Goal: Task Accomplishment & Management: Complete application form

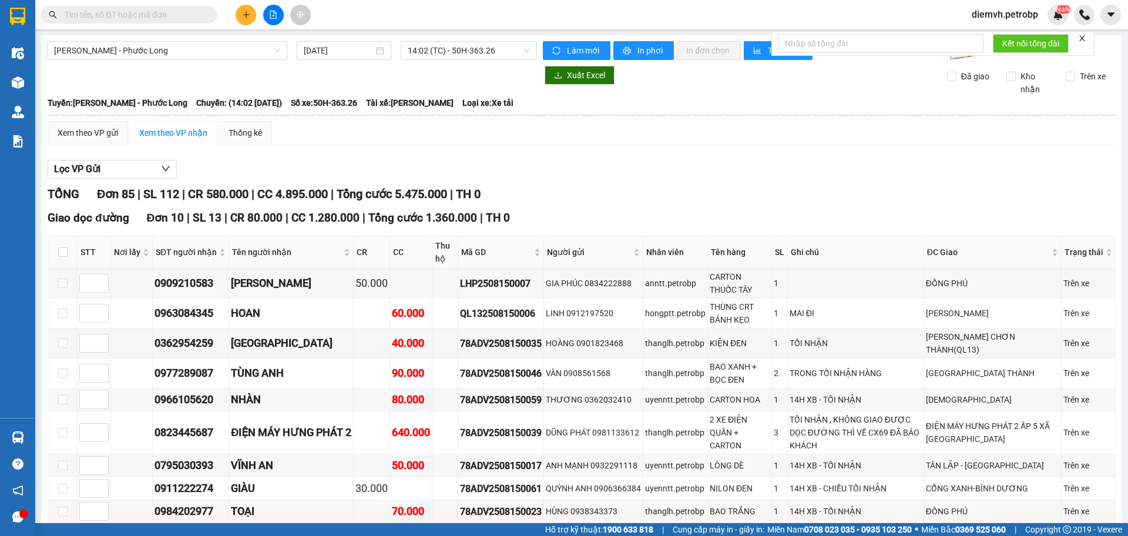
scroll to position [2311, 0]
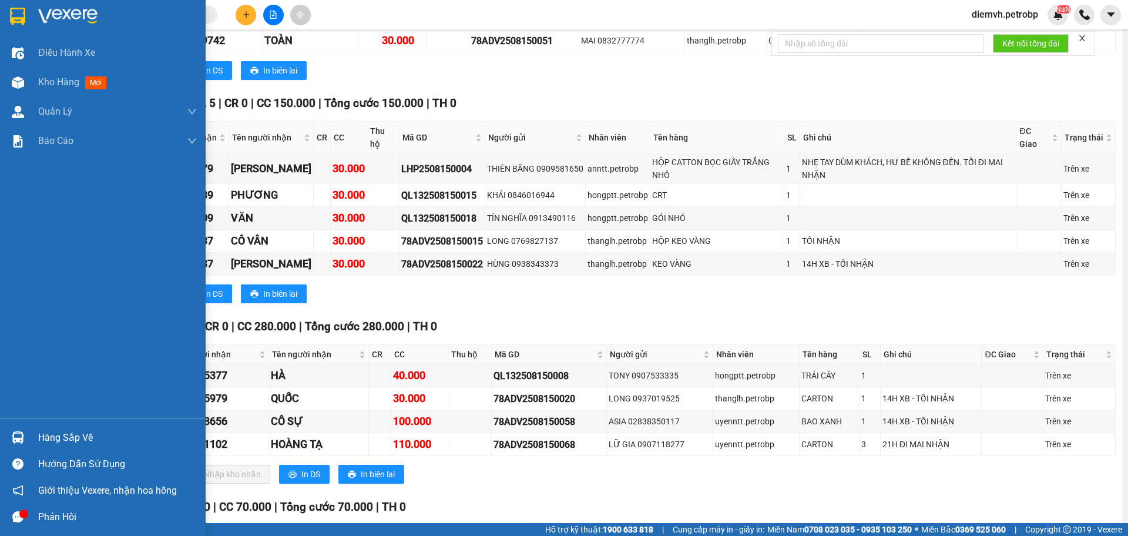
click at [57, 430] on div "Hàng sắp về" at bounding box center [117, 438] width 159 height 18
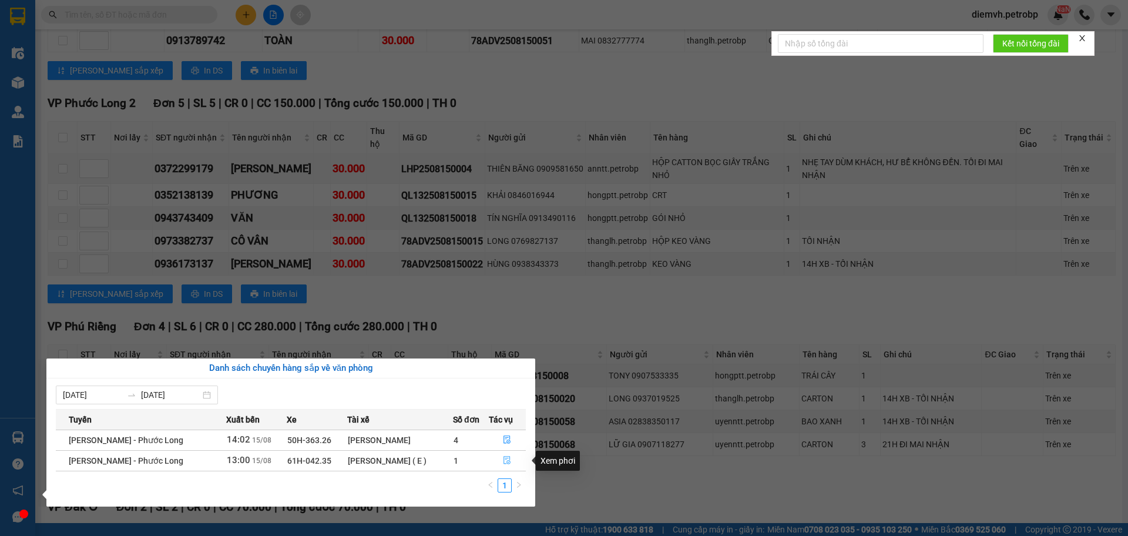
click at [507, 457] on icon "file-done" at bounding box center [507, 461] width 7 height 8
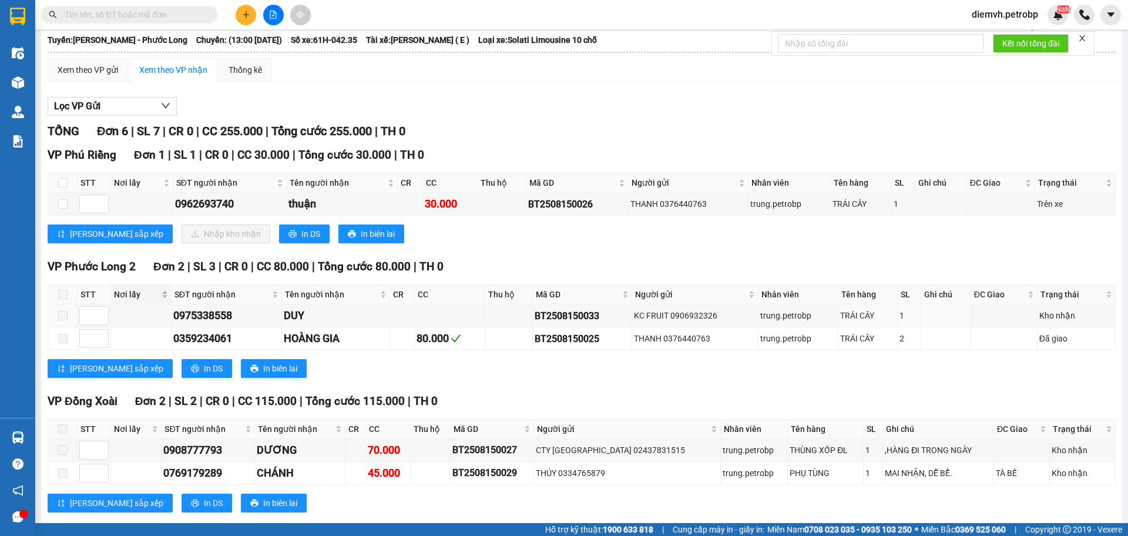
scroll to position [60, 0]
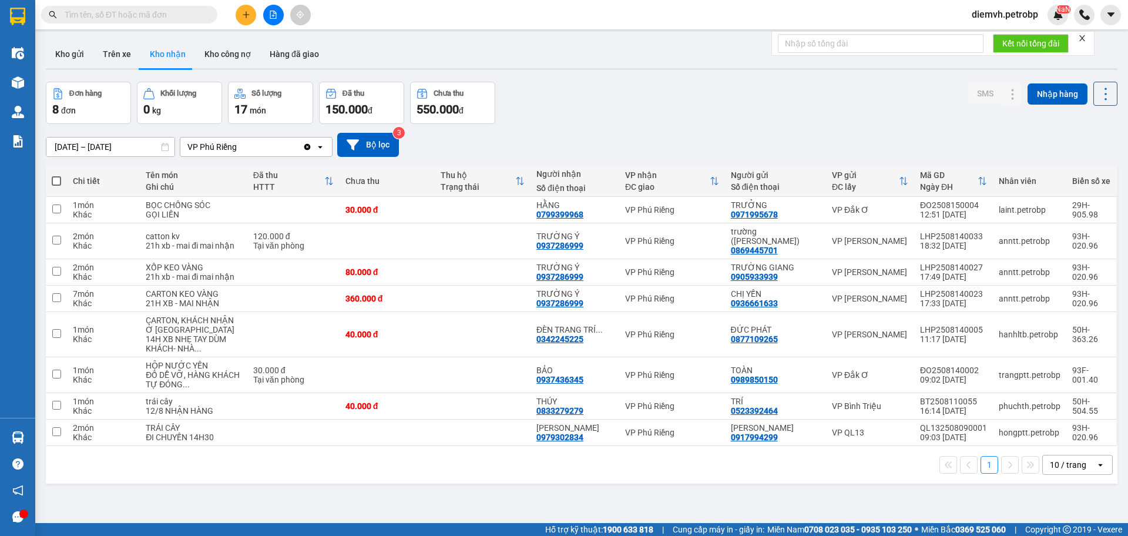
click at [126, 146] on input "[DATE] – [DATE]" at bounding box center [110, 146] width 128 height 19
click at [423, 248] on td at bounding box center [388, 241] width 96 height 36
checkbox input "true"
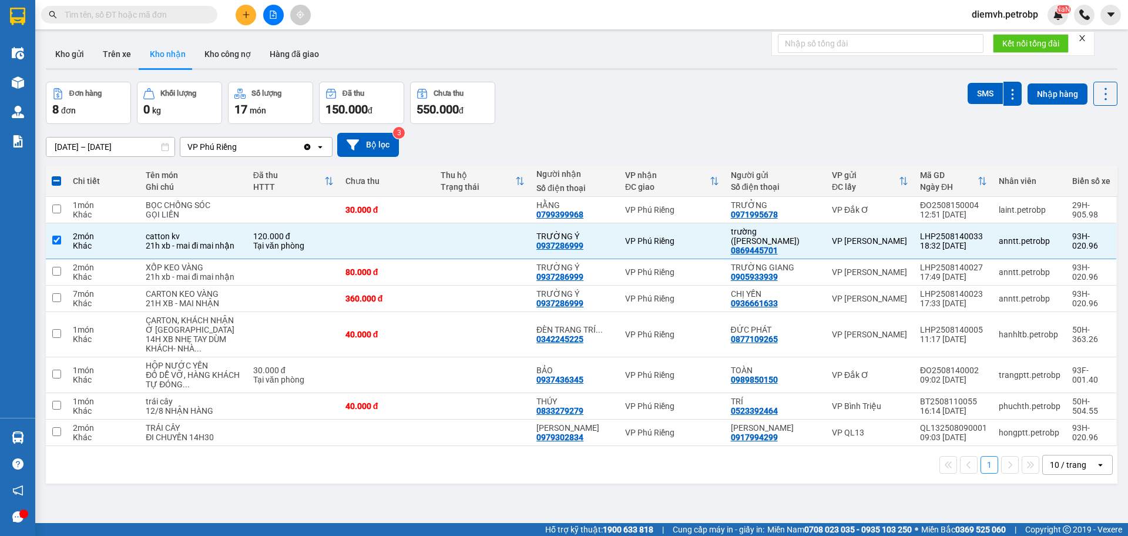
click at [248, 16] on icon "plus" at bounding box center [246, 15] width 8 height 8
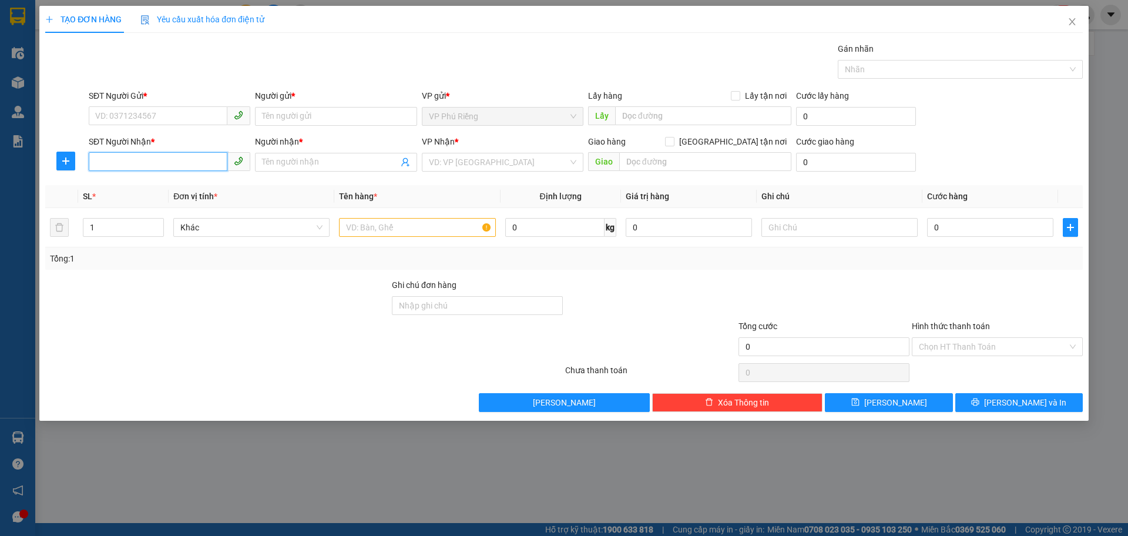
paste input "0944792768"
click at [172, 162] on input "0944792768" at bounding box center [158, 161] width 139 height 19
type input "0944792768"
click at [310, 164] on input "Người nhận *" at bounding box center [330, 162] width 136 height 13
type input "D"
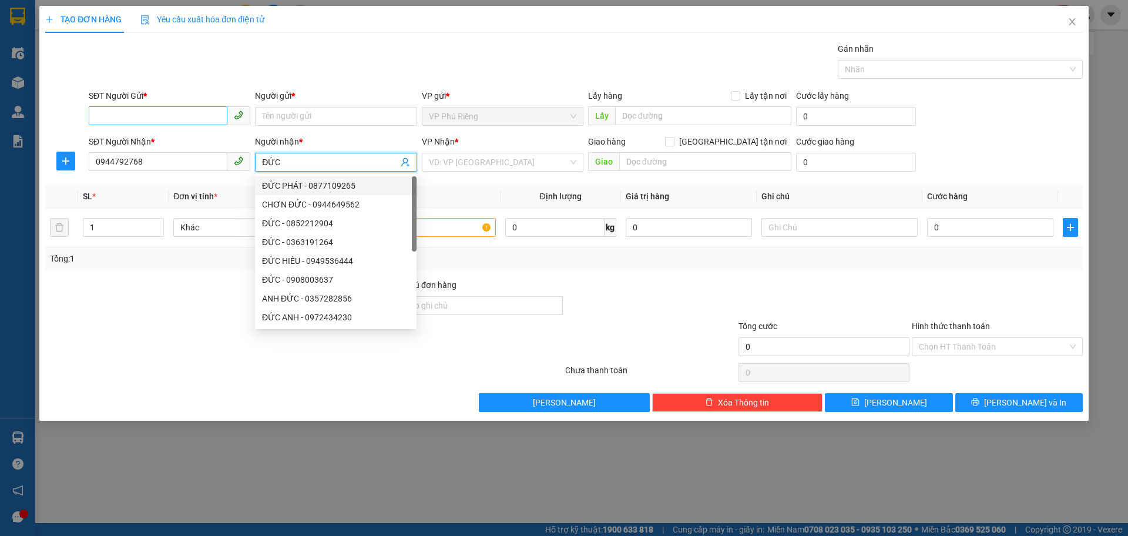
type input "ĐỨC"
click at [192, 112] on input "SĐT Người Gửi *" at bounding box center [158, 115] width 139 height 19
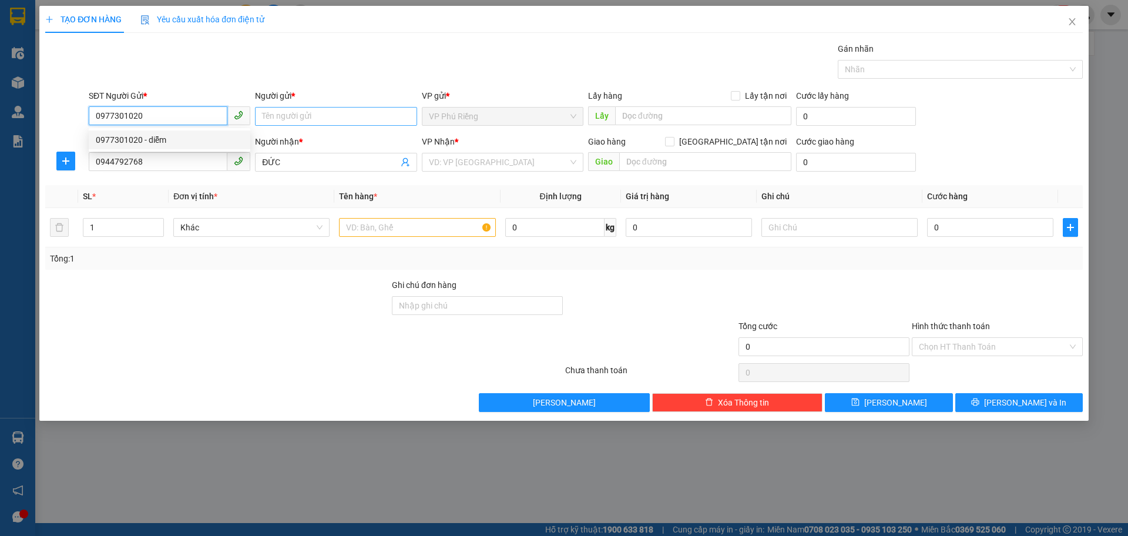
type input "0977301020"
click at [358, 109] on input "Người gửi *" at bounding box center [336, 116] width 162 height 19
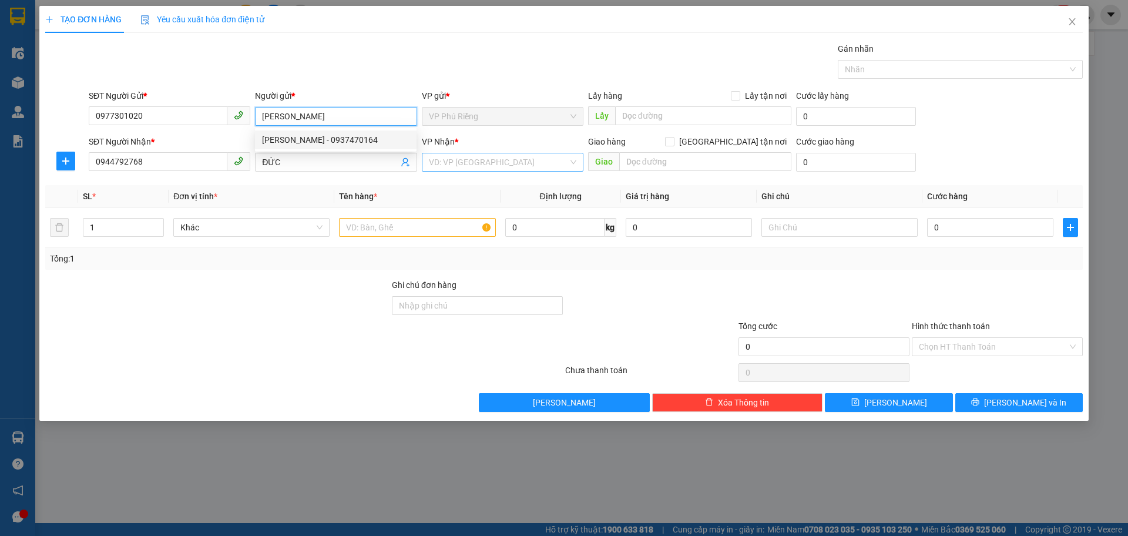
type input "[PERSON_NAME]"
click at [471, 161] on input "search" at bounding box center [498, 162] width 139 height 18
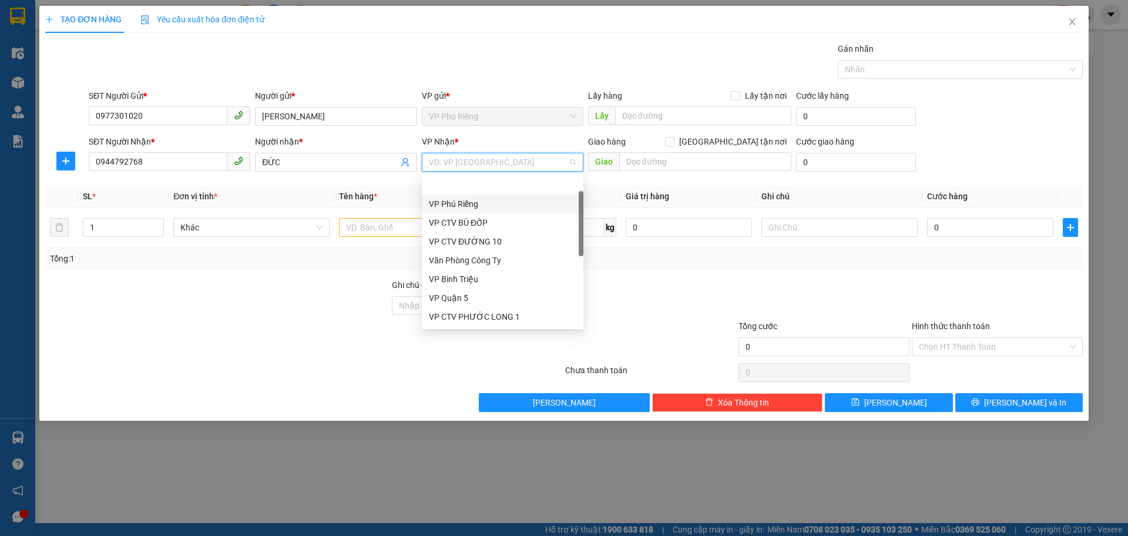
scroll to position [39, 0]
click at [457, 276] on div "VP Quận 5" at bounding box center [502, 278] width 147 height 13
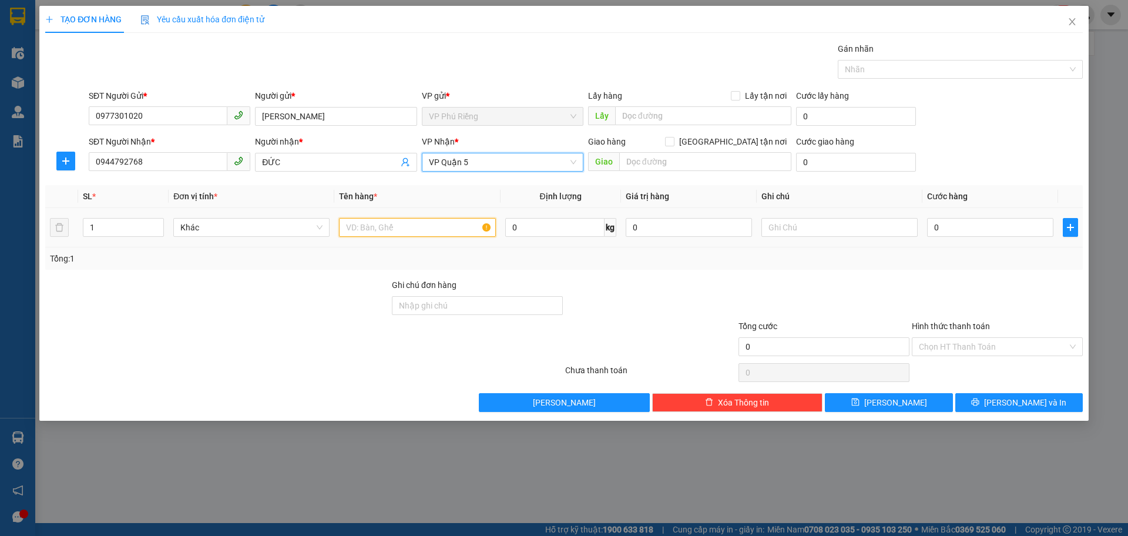
click at [382, 230] on input "text" at bounding box center [417, 227] width 156 height 19
type input "THUNG CÔTTON"
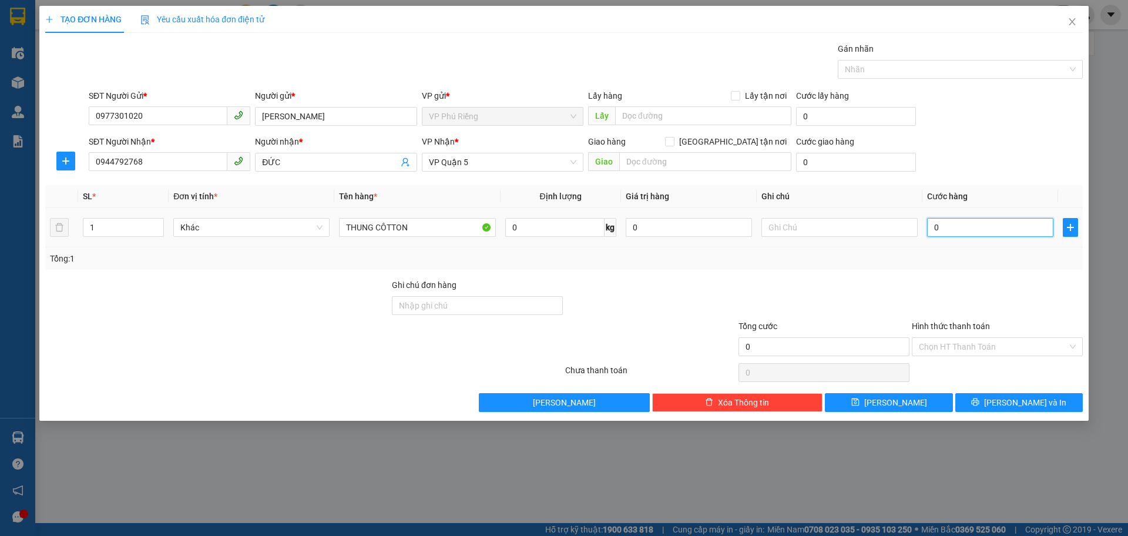
click at [977, 233] on input "0" at bounding box center [990, 227] width 126 height 19
click at [930, 233] on input "0" at bounding box center [990, 227] width 126 height 19
type input "10"
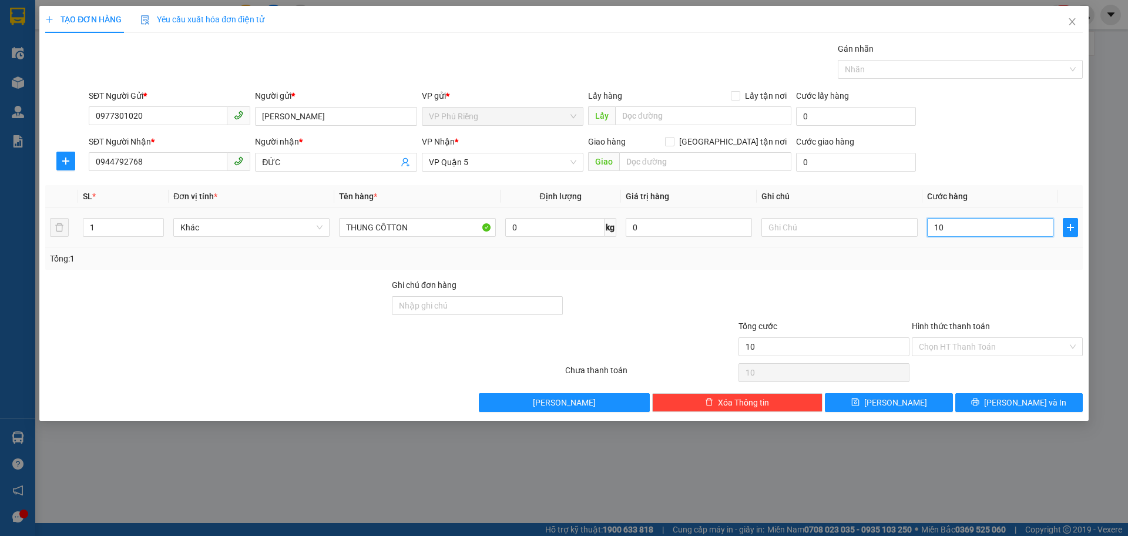
type input "100"
type input "100.000"
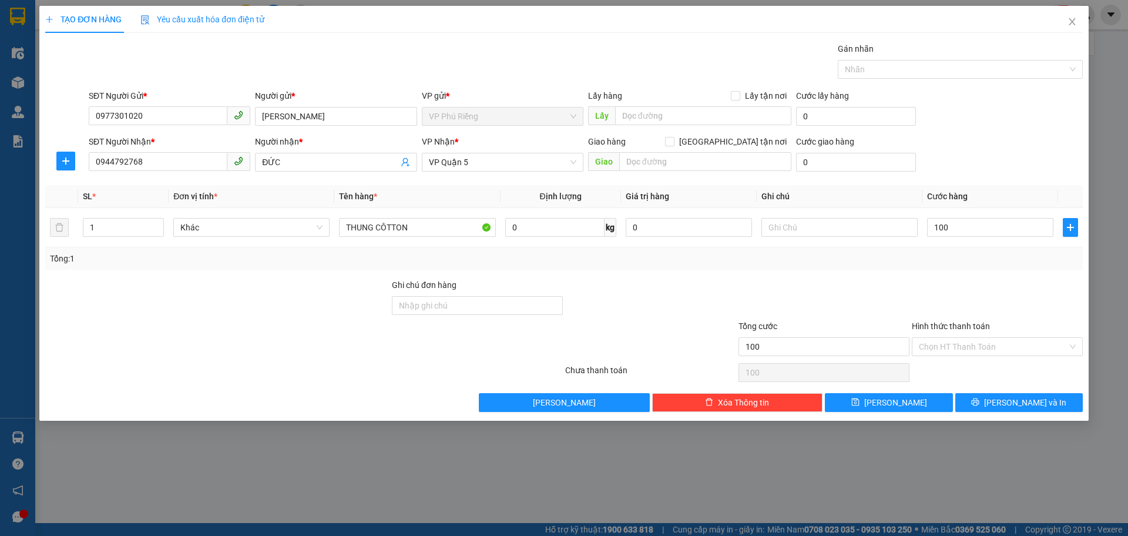
type input "100.000"
click at [923, 269] on div "Tổng: 1" at bounding box center [564, 258] width 1038 height 22
click at [938, 229] on input "100.000" at bounding box center [990, 227] width 126 height 19
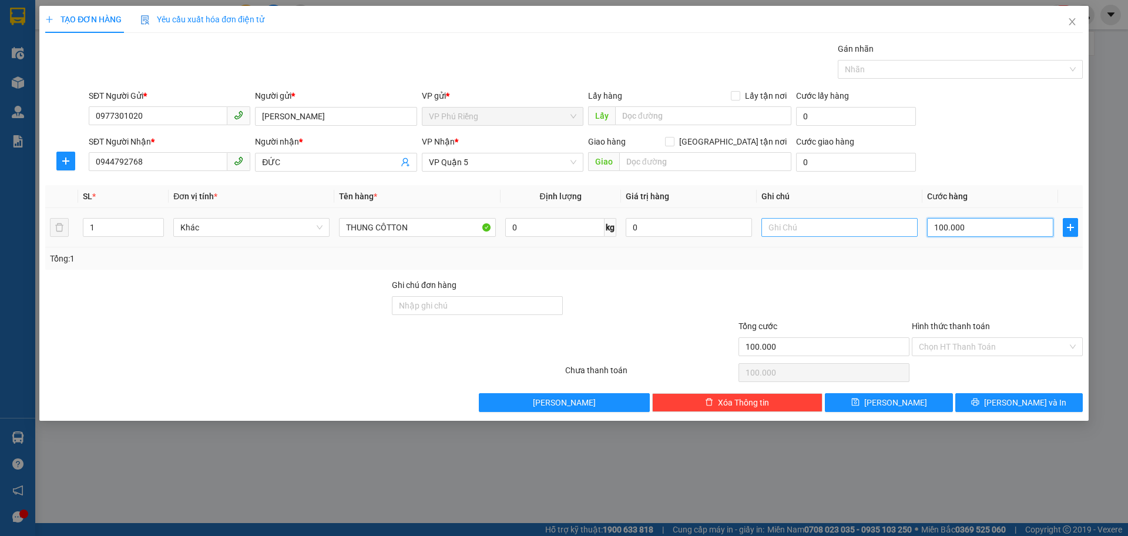
type input "00.000"
type input "0"
type input "900.000"
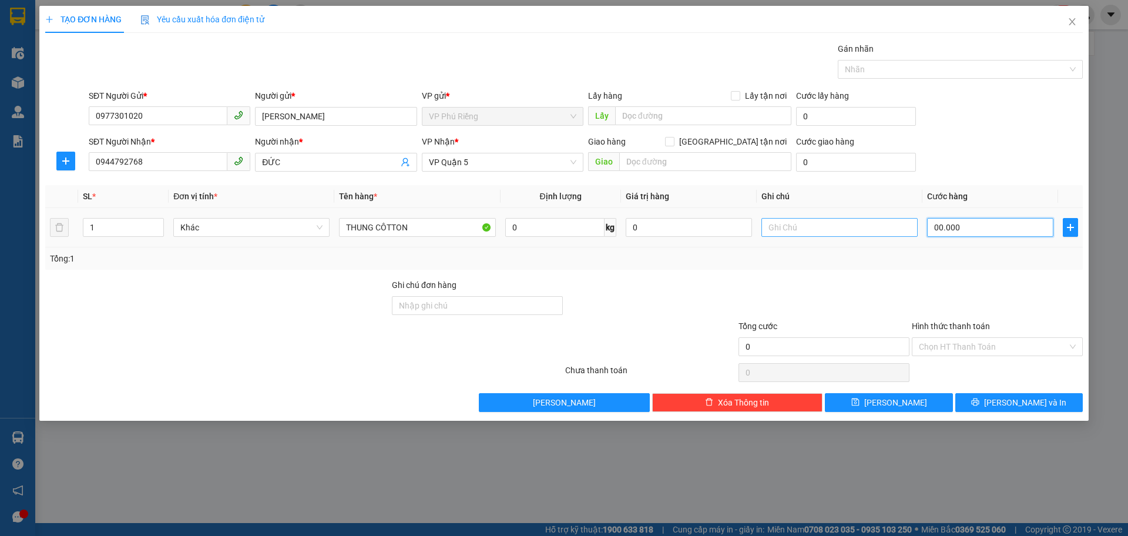
type input "900.000"
click at [947, 232] on input "900.000" at bounding box center [990, 227] width 126 height 19
type input "90.000"
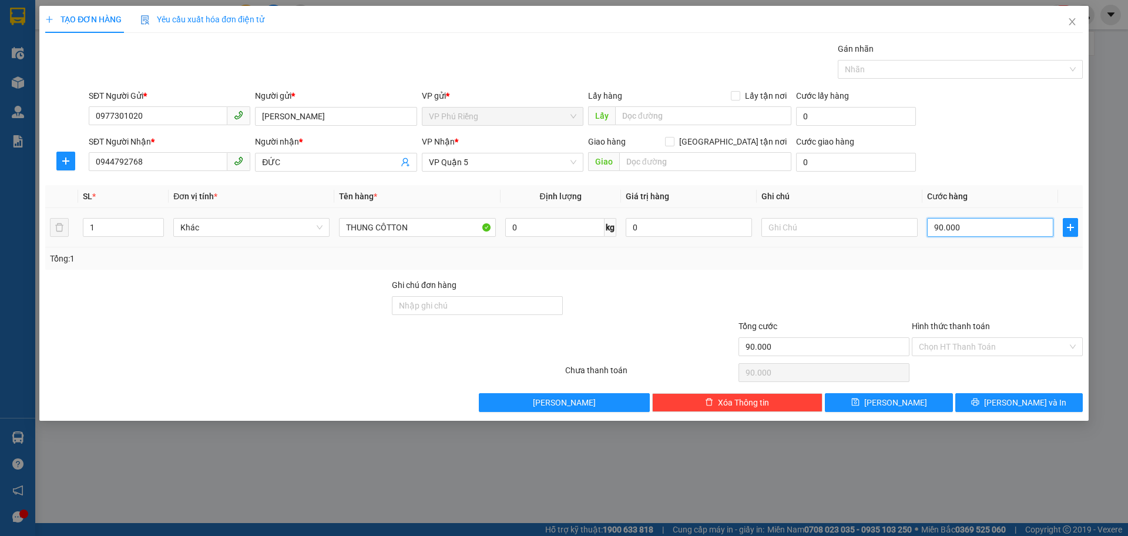
type input "90.000"
click at [934, 250] on div "Tổng: 1" at bounding box center [564, 258] width 1038 height 22
click at [324, 498] on div "TẠO ĐƠN HÀNG Yêu cầu xuất hóa đơn điện tử Transit Pickup Surcharge Ids Transit …" at bounding box center [564, 268] width 1128 height 536
click at [987, 403] on button "[PERSON_NAME] và In" at bounding box center [1019, 402] width 128 height 19
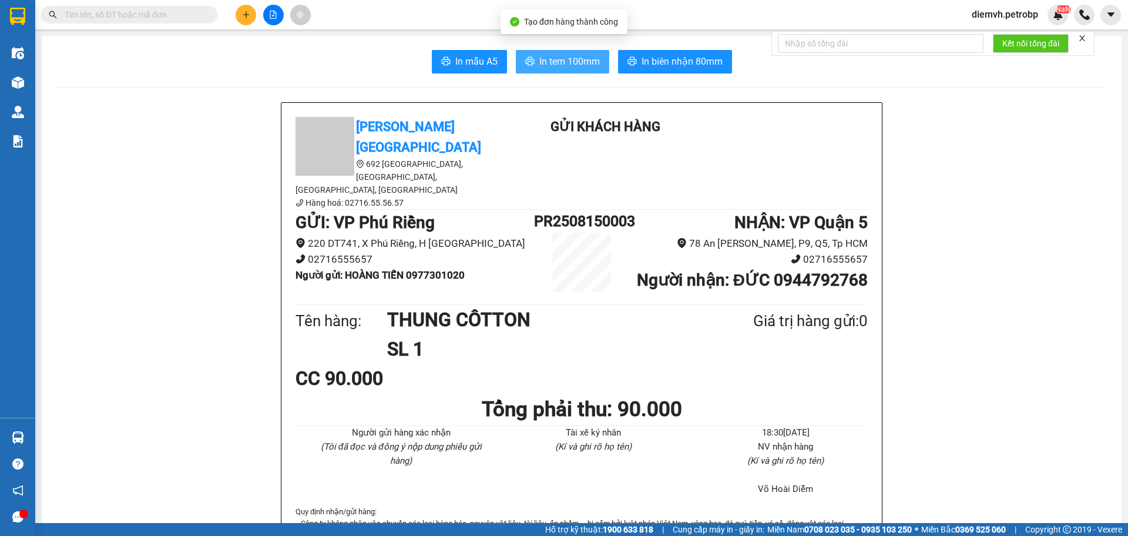
click at [567, 62] on span "In tem 100mm" at bounding box center [569, 61] width 61 height 15
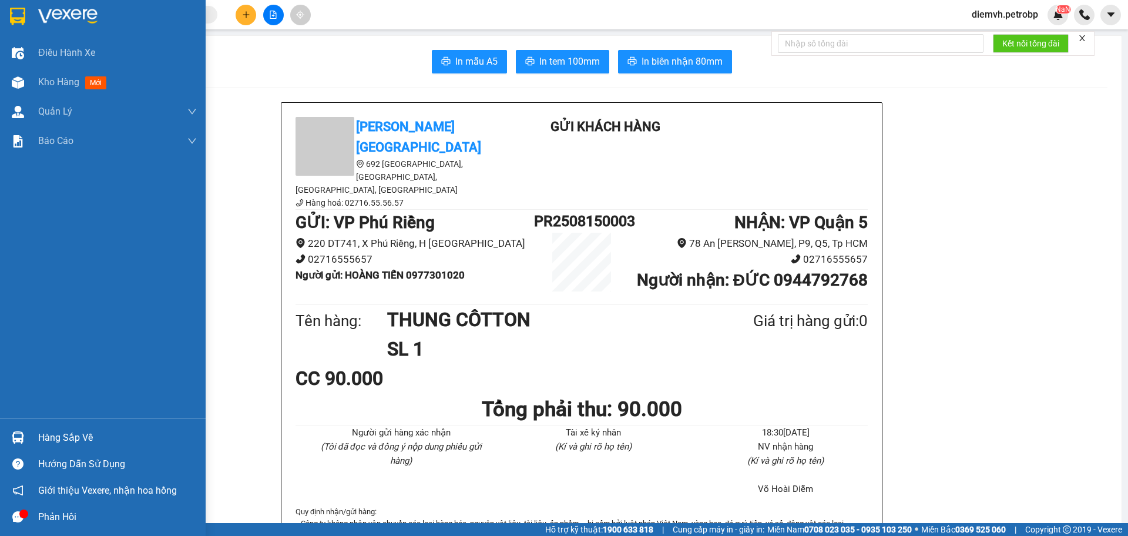
click at [57, 441] on div "Hàng sắp về" at bounding box center [117, 438] width 159 height 18
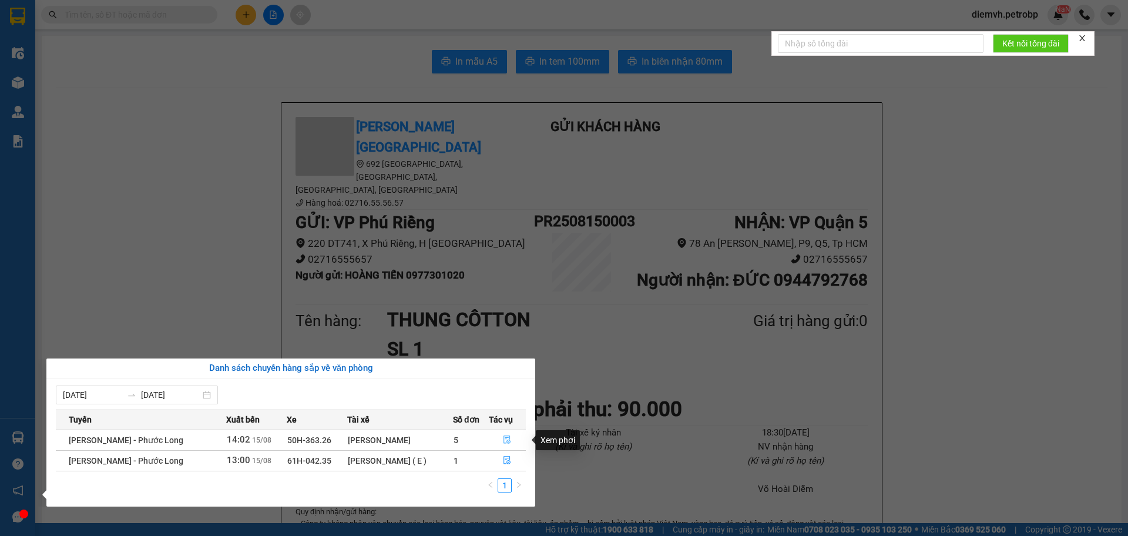
click at [507, 437] on icon "file-done" at bounding box center [507, 439] width 8 height 8
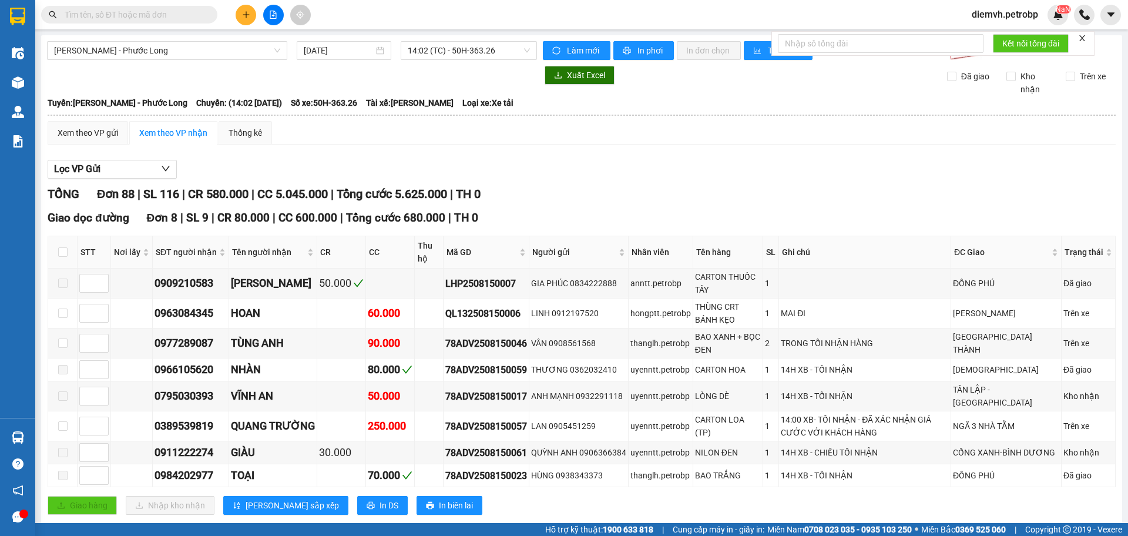
checkbox input "true"
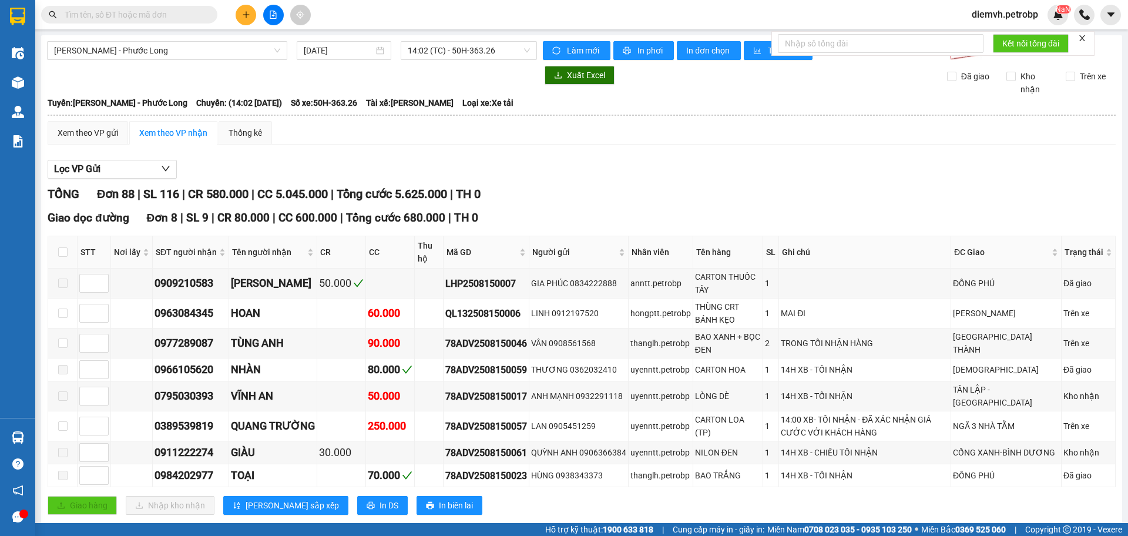
checkbox input "true"
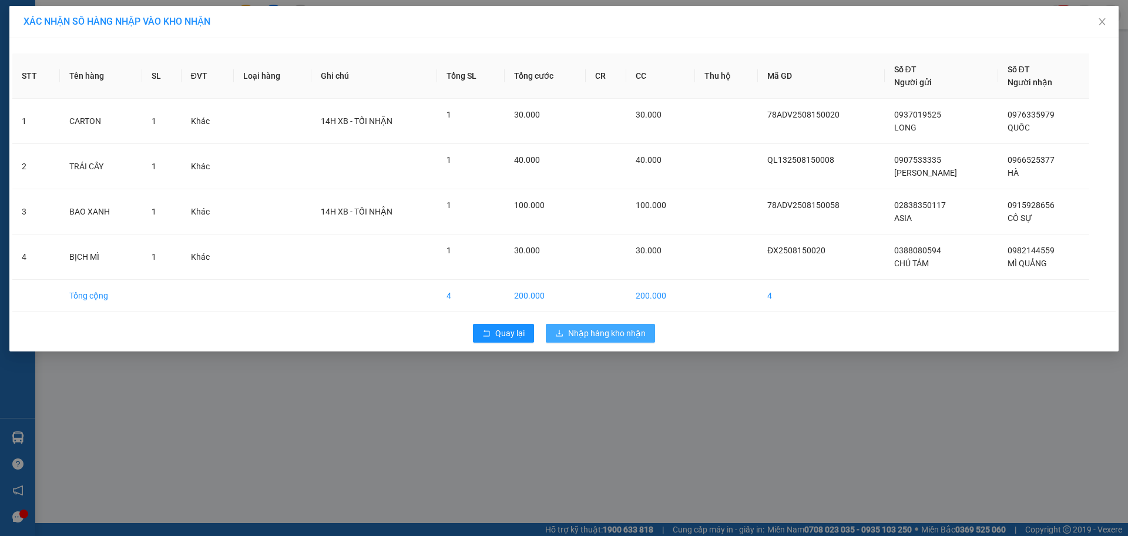
click at [589, 332] on span "Nhập hàng kho nhận" at bounding box center [607, 333] width 78 height 13
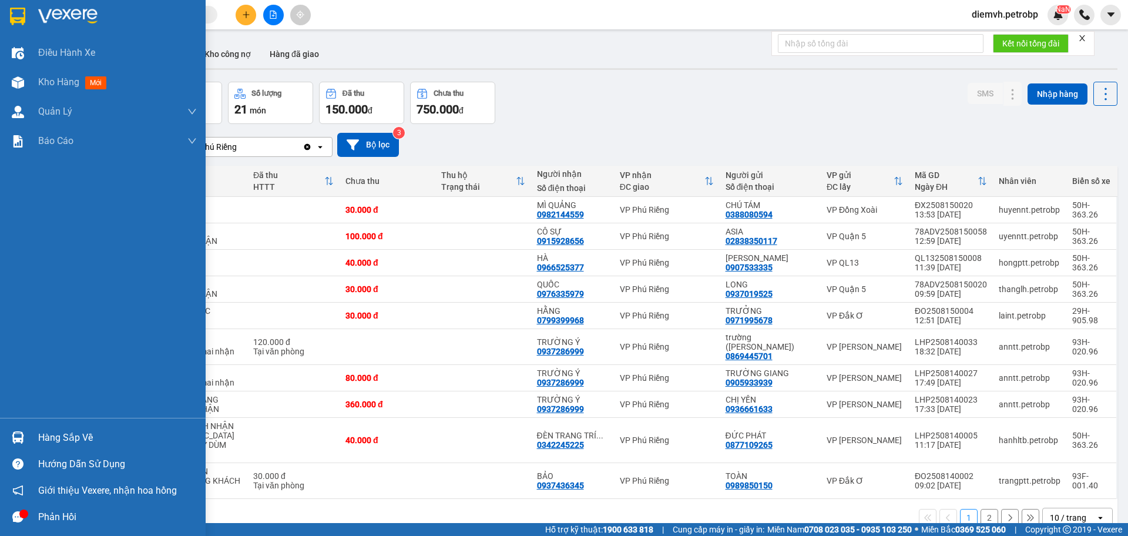
click at [45, 436] on div "Hàng sắp về" at bounding box center [117, 438] width 159 height 18
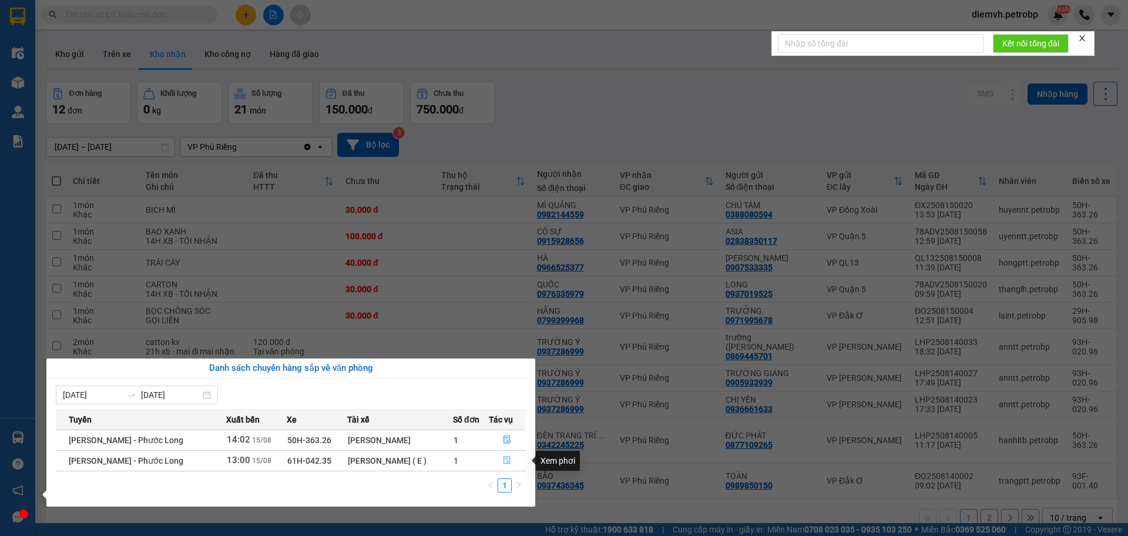
click at [506, 457] on icon "file-done" at bounding box center [507, 460] width 8 height 8
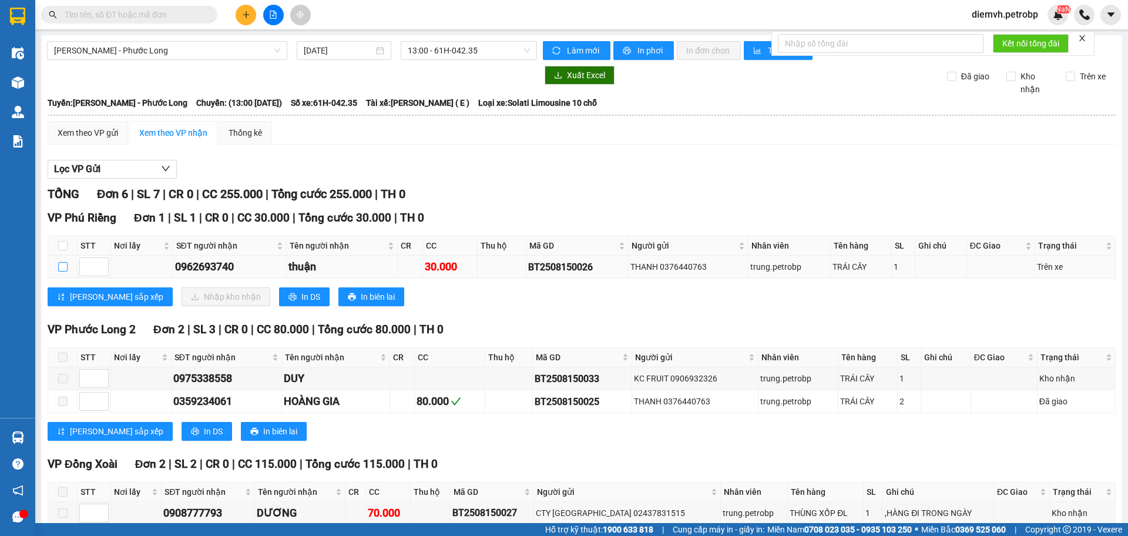
click at [63, 268] on input "checkbox" at bounding box center [62, 266] width 9 height 9
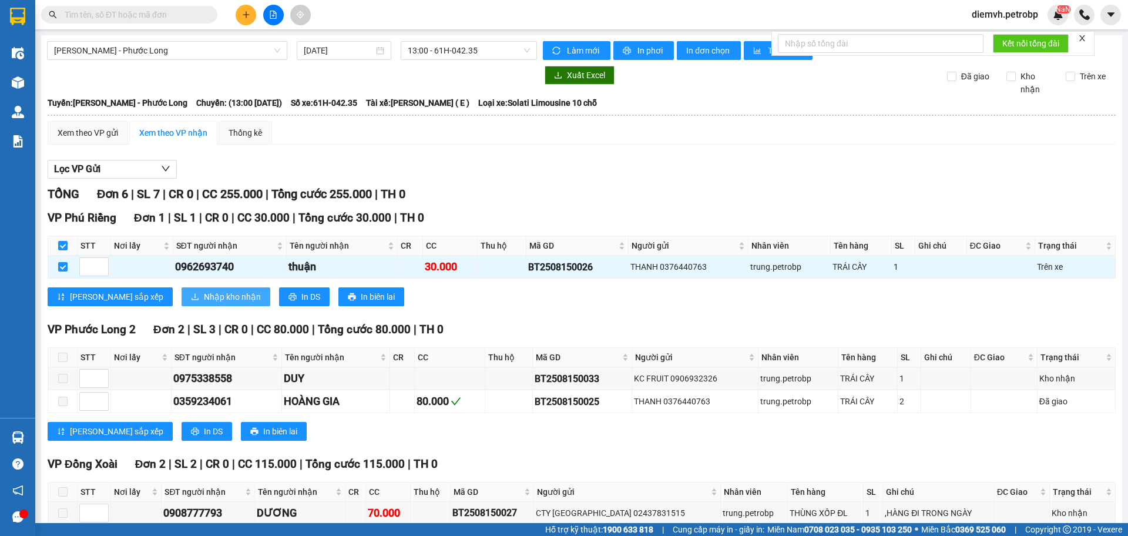
click at [204, 297] on span "Nhập kho nhận" at bounding box center [232, 296] width 57 height 13
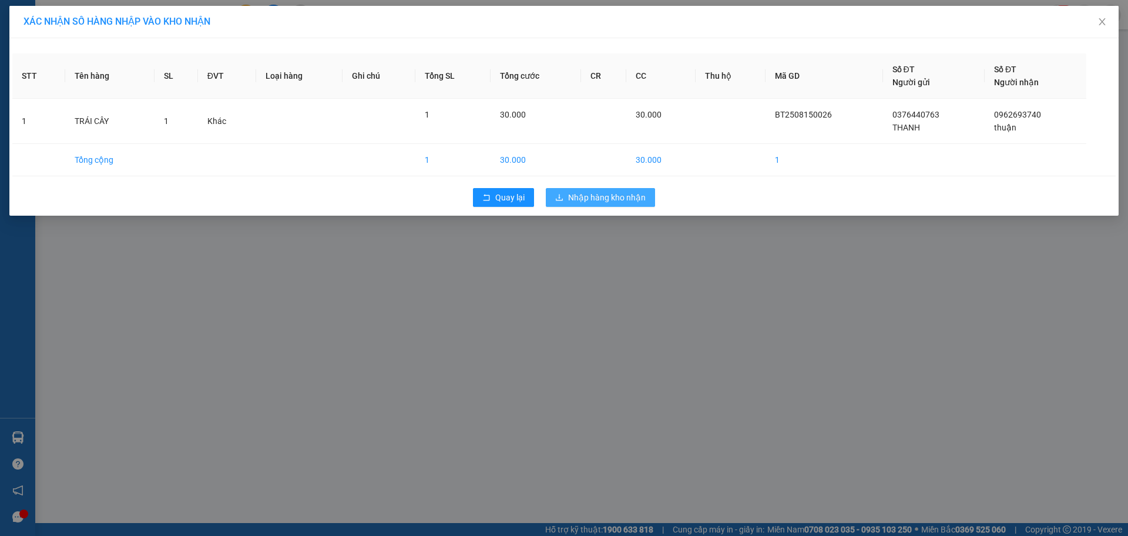
click at [621, 200] on span "Nhập hàng kho nhận" at bounding box center [607, 197] width 78 height 13
